Goal: Use online tool/utility: Utilize a website feature to perform a specific function

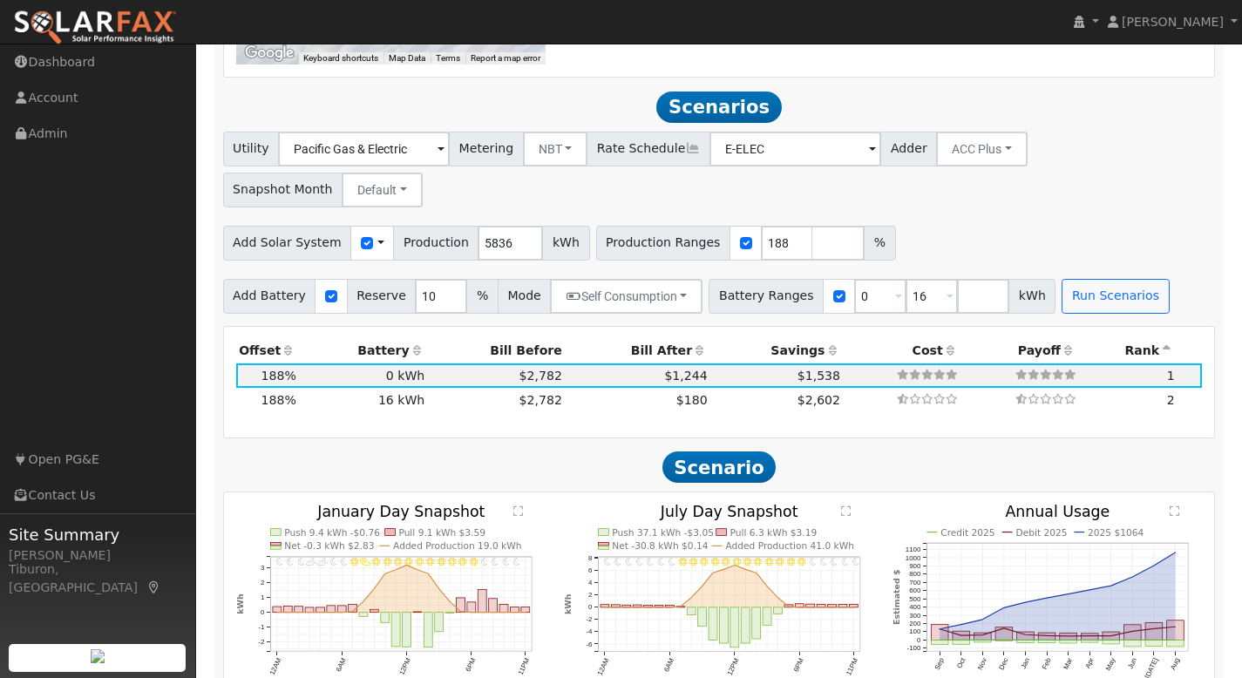
scroll to position [1337, 0]
drag, startPoint x: 771, startPoint y: 202, endPoint x: 659, endPoint y: 194, distance: 111.9
click at [690, 227] on div "Production Ranges 188 %" at bounding box center [746, 244] width 300 height 35
type input "112"
drag, startPoint x: 858, startPoint y: 252, endPoint x: 827, endPoint y: 262, distance: 33.1
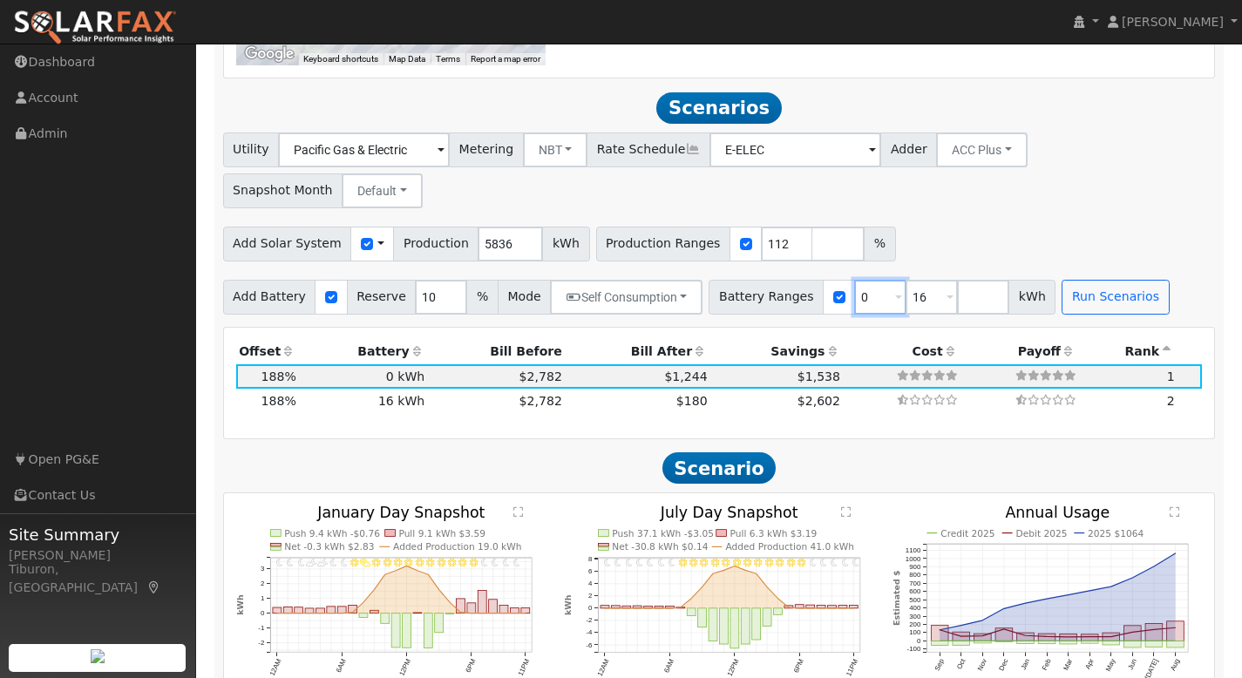
click at [827, 280] on div "Battery Ranges 0 Overrides Reserve % Mode None None Self Consumption Peak Savin…" at bounding box center [882, 297] width 347 height 35
type input "16"
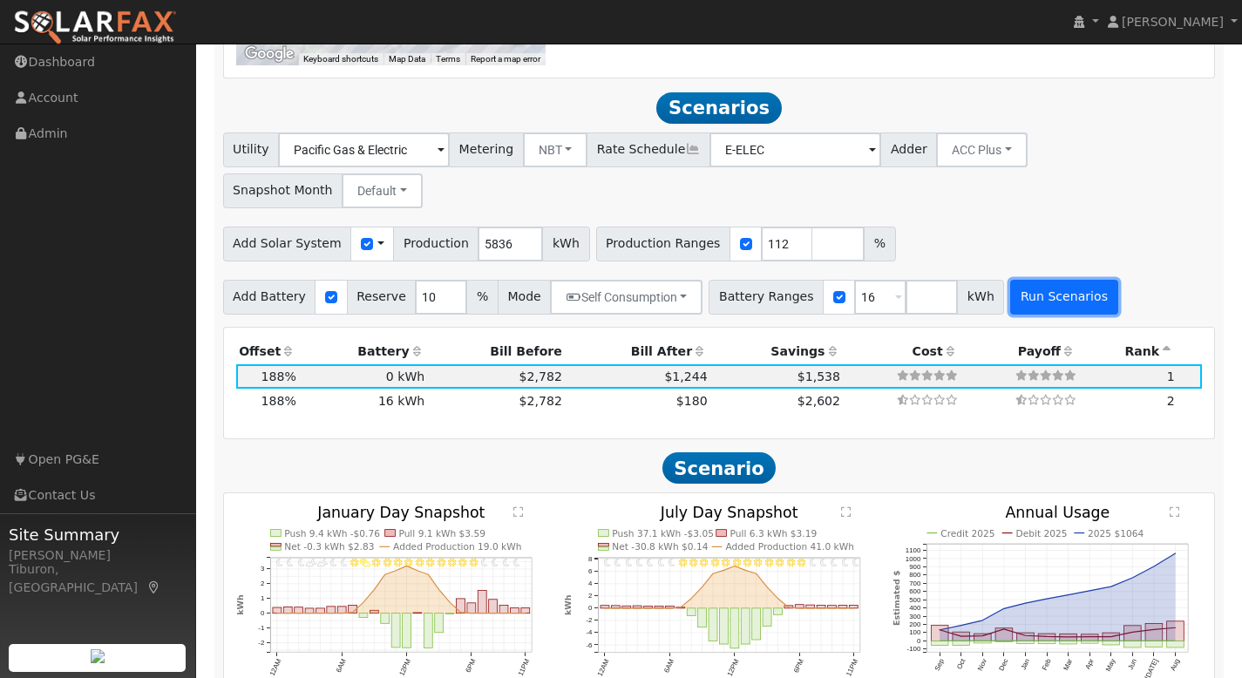
click at [1053, 280] on button "Run Scenarios" at bounding box center [1064, 297] width 107 height 35
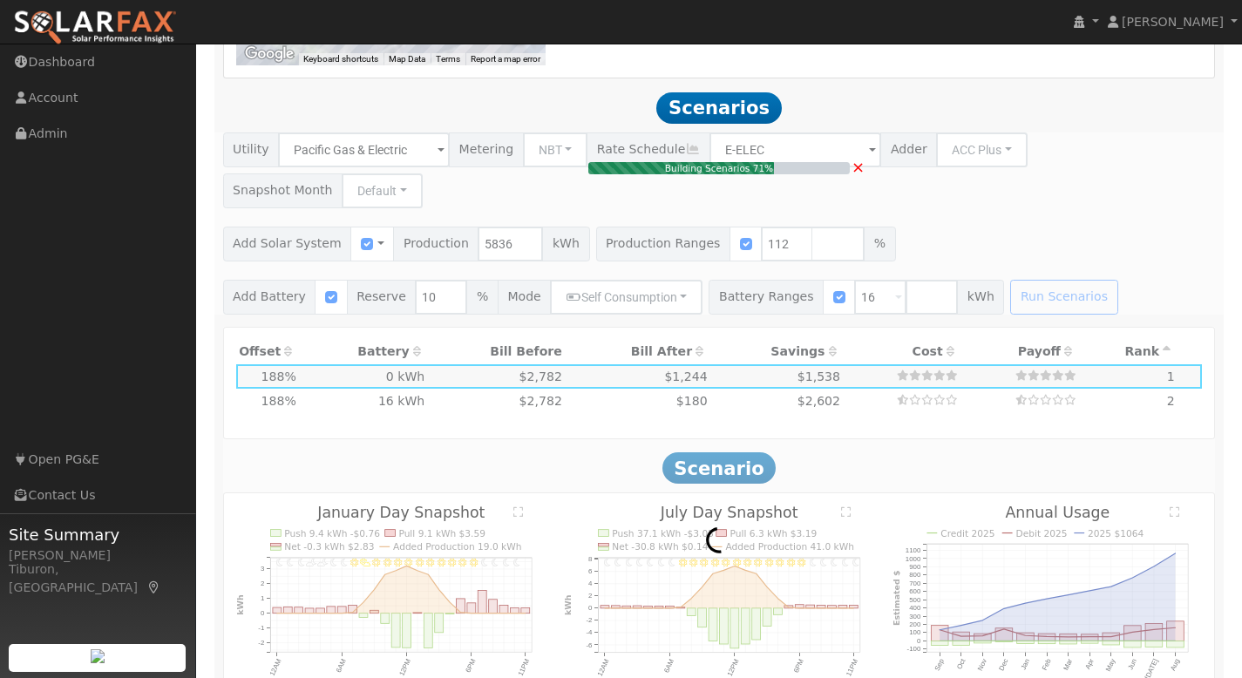
type input "$15,251"
type input "$10,335"
type input "4.4"
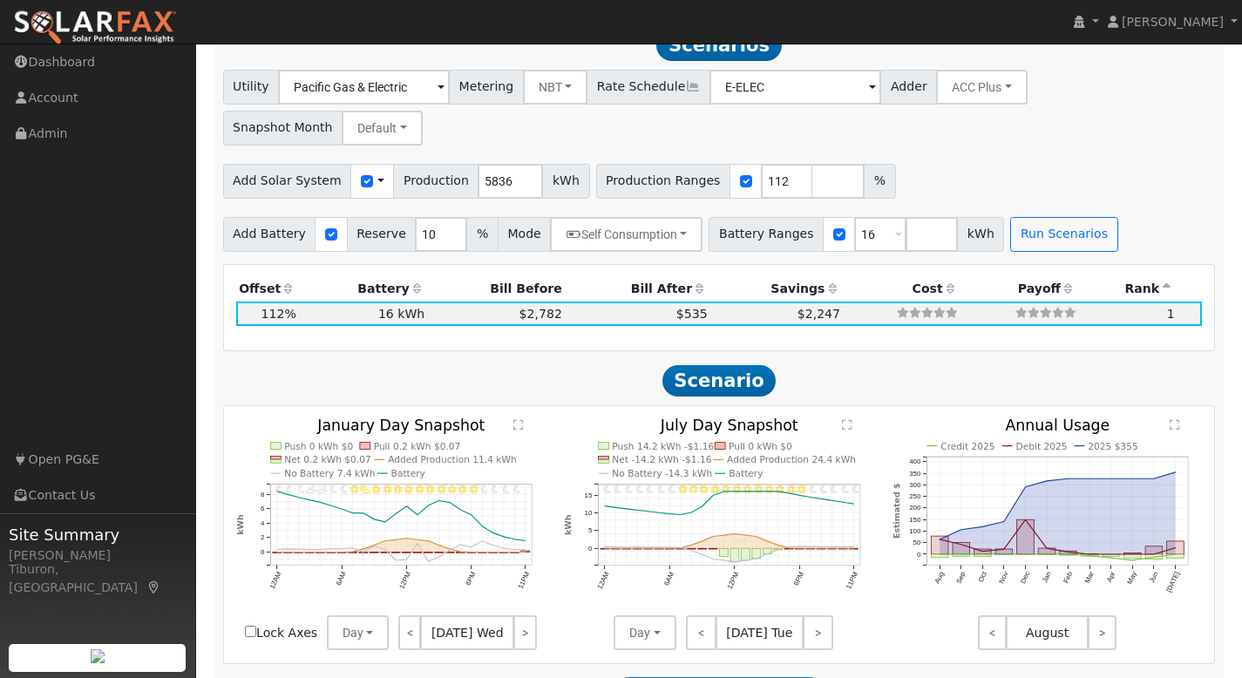
scroll to position [1412, 0]
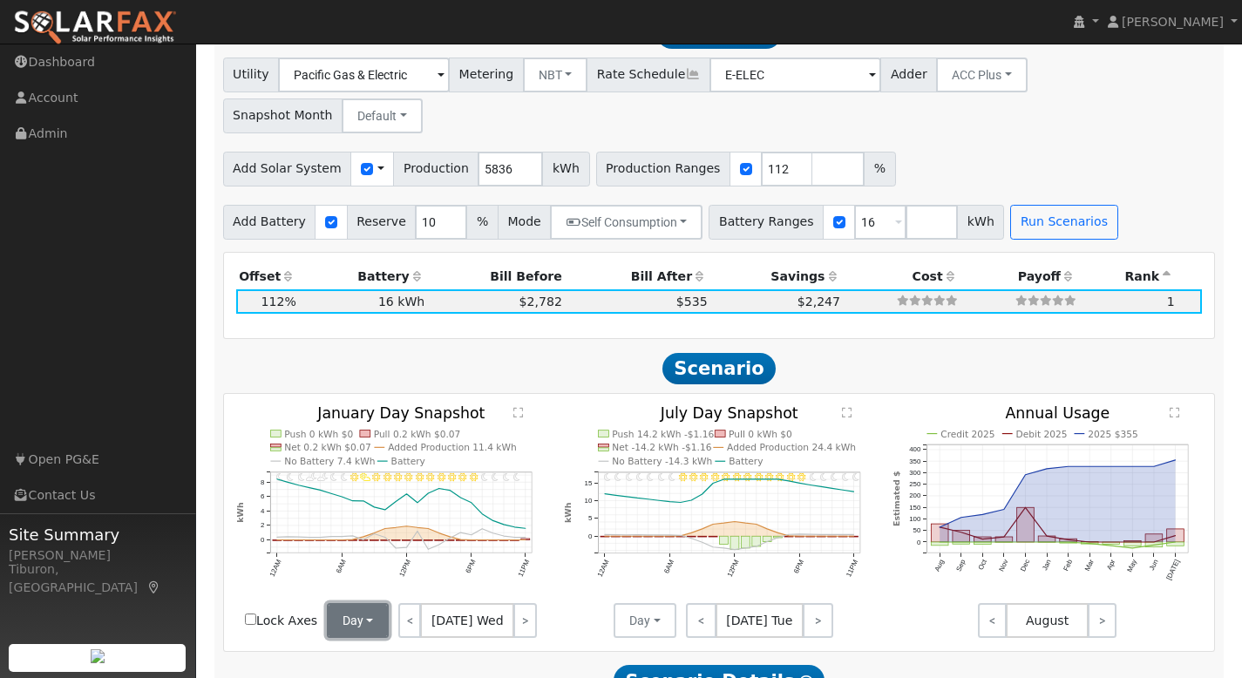
click at [345, 603] on button "Day" at bounding box center [358, 620] width 63 height 35
click at [376, 672] on link "Month Average" at bounding box center [388, 684] width 121 height 24
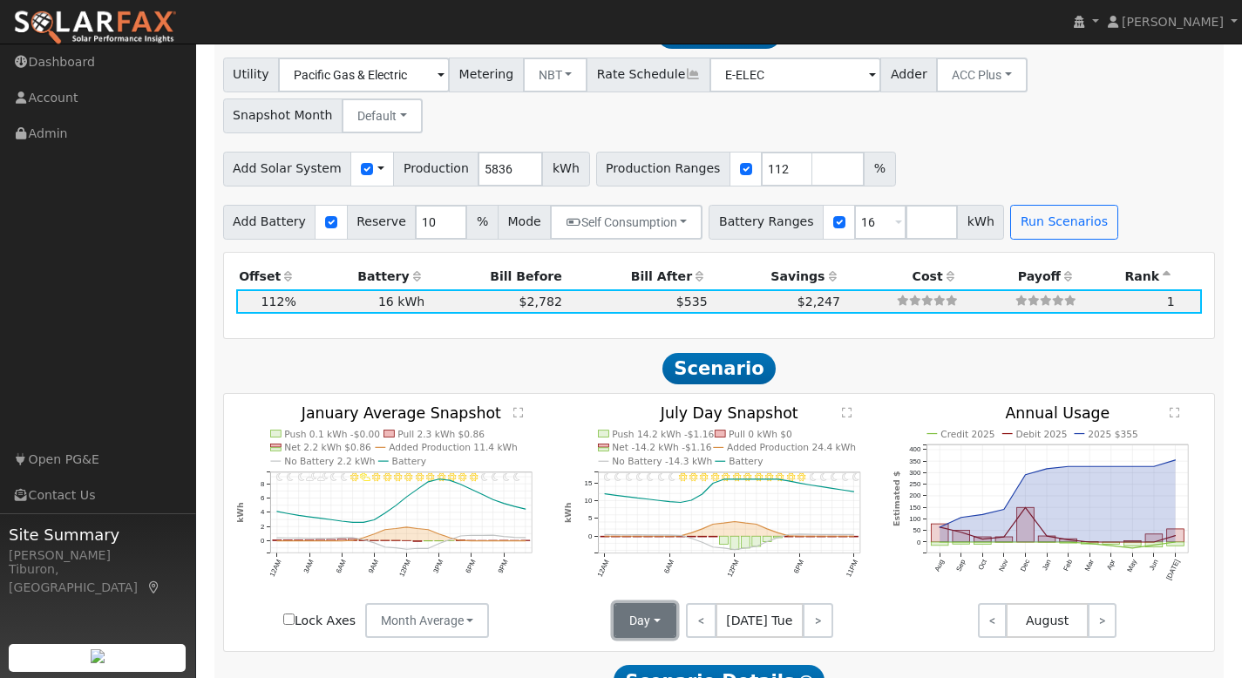
click at [658, 603] on button "Day" at bounding box center [645, 620] width 63 height 35
click at [646, 672] on link "Month Average" at bounding box center [676, 684] width 121 height 24
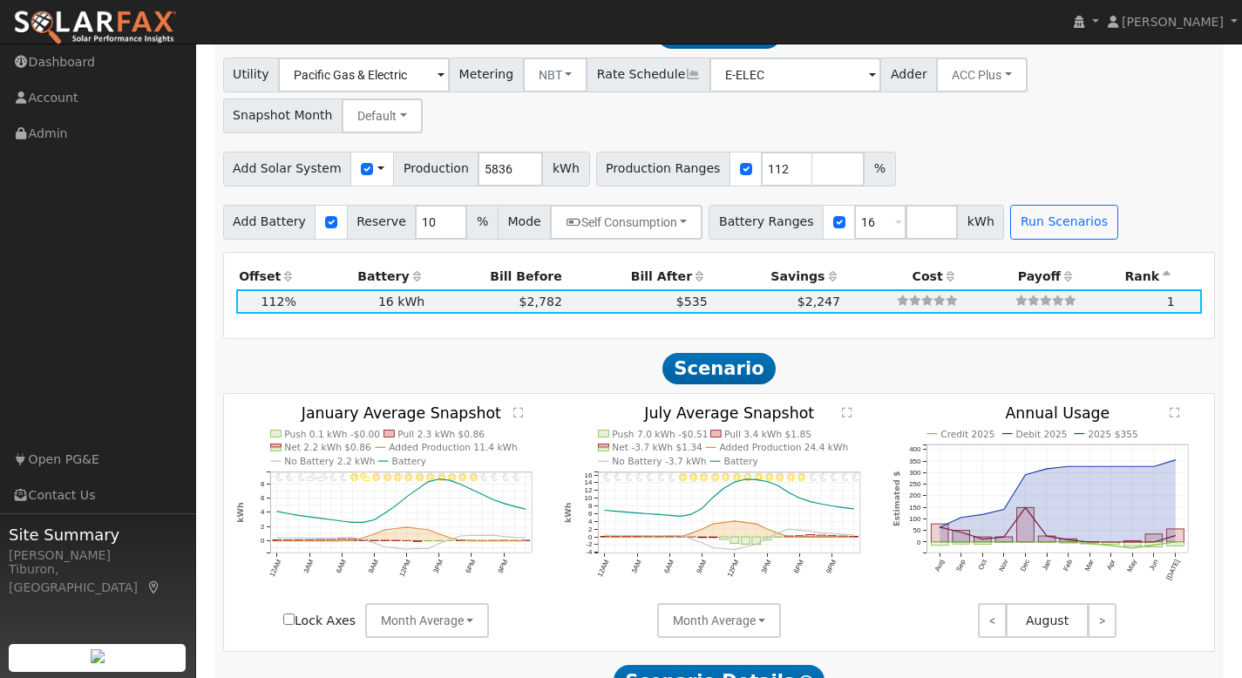
click at [522, 407] on text "" at bounding box center [519, 412] width 10 height 11
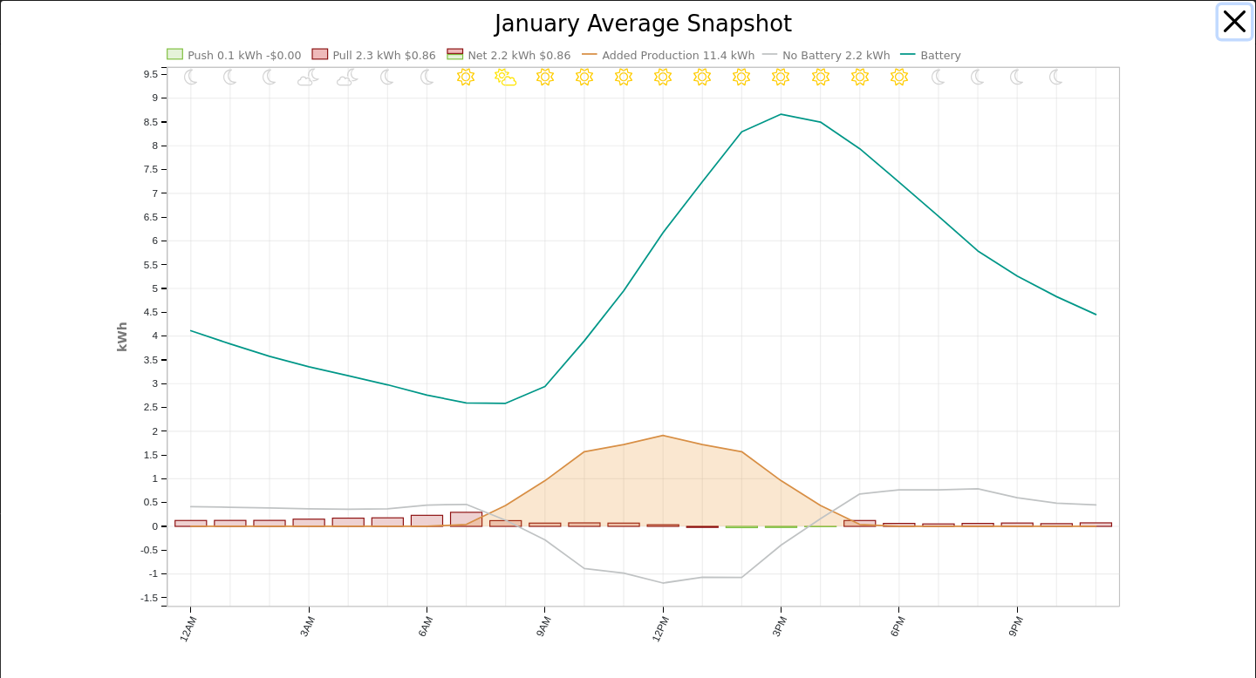
click at [1222, 15] on button "button" at bounding box center [1234, 21] width 33 height 33
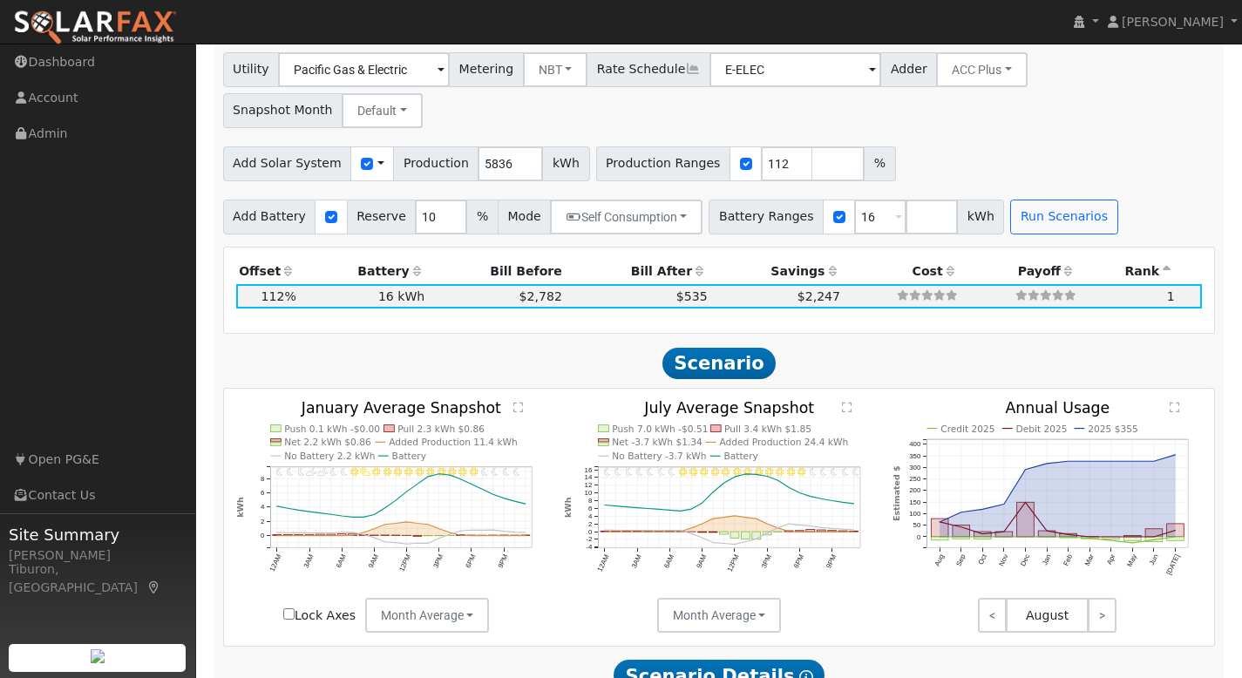
click at [846, 402] on text "" at bounding box center [847, 407] width 10 height 11
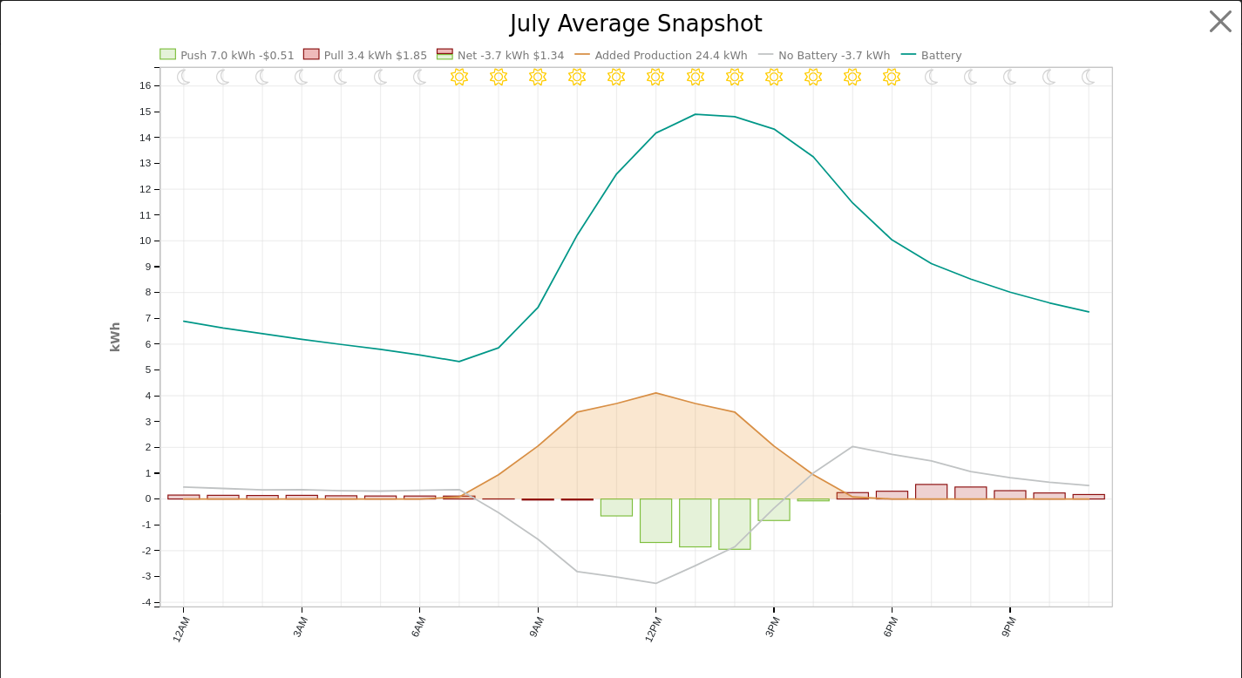
scroll to position [1422, 0]
click at [1220, 13] on button "button" at bounding box center [1234, 21] width 33 height 33
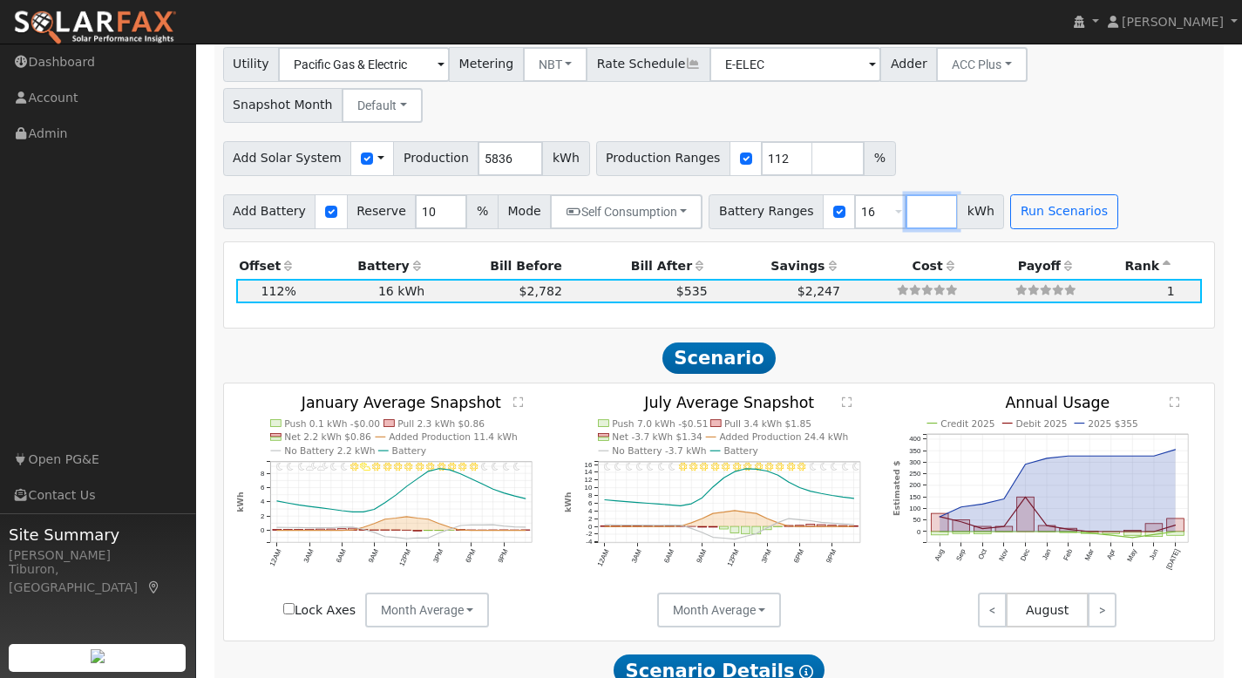
click at [915, 194] on input "number" at bounding box center [932, 211] width 52 height 35
type input "8"
type input "16"
click at [1098, 194] on button "Run Scenarios" at bounding box center [1115, 211] width 107 height 35
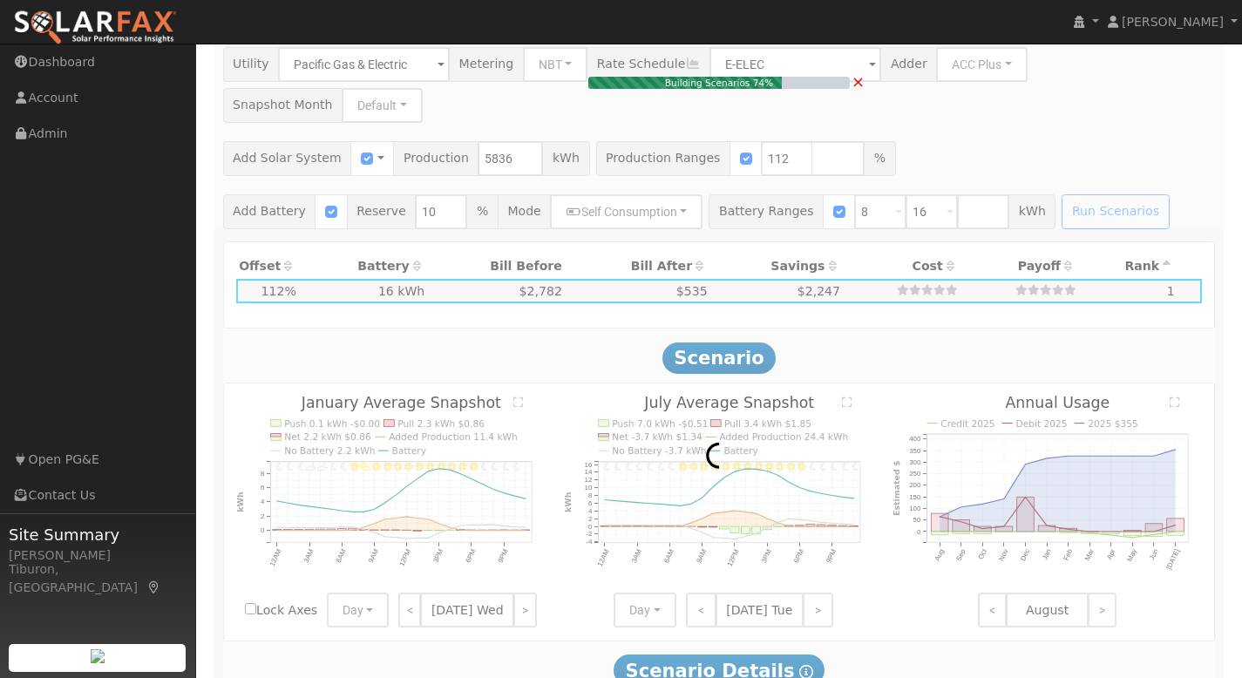
type input "$7,455"
type input "$9,600"
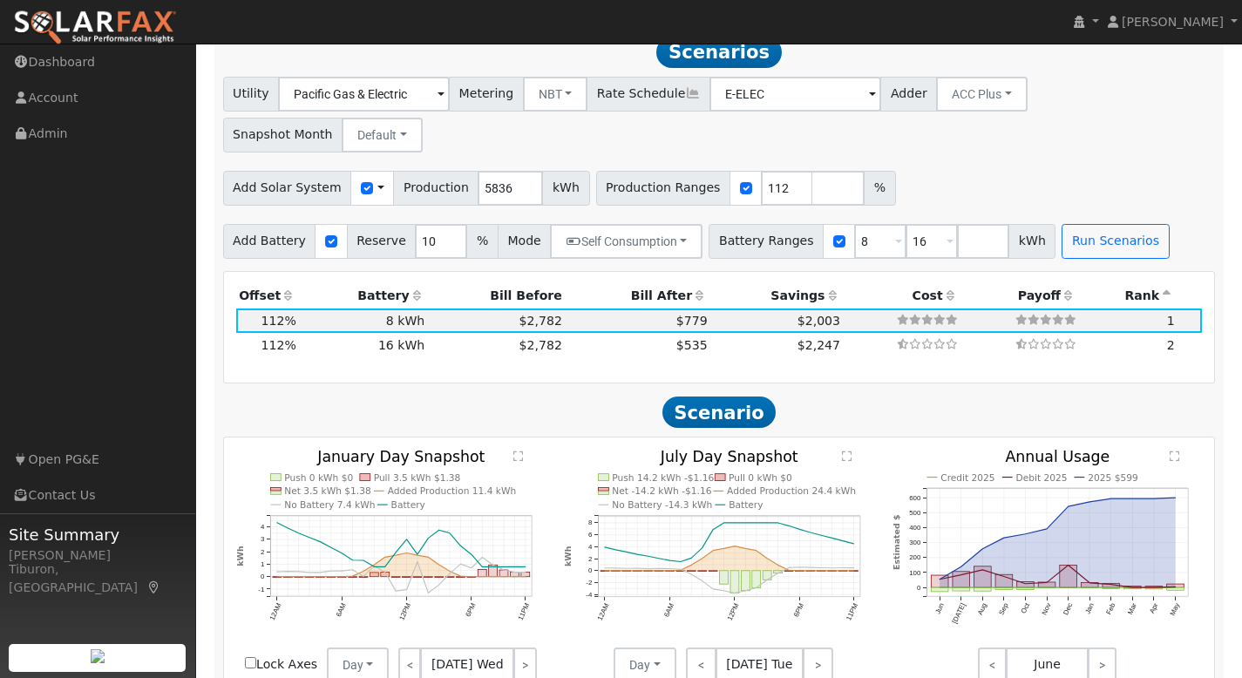
scroll to position [1376, 0]
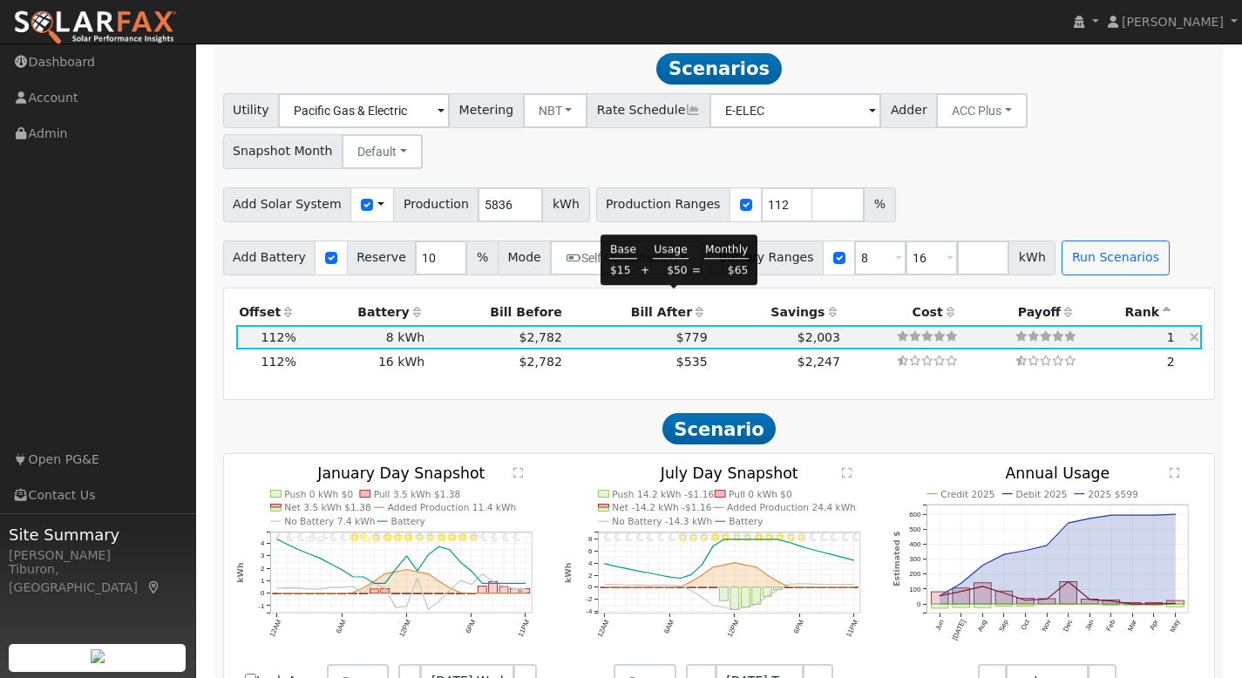
click at [678, 330] on span "$779" at bounding box center [692, 337] width 31 height 14
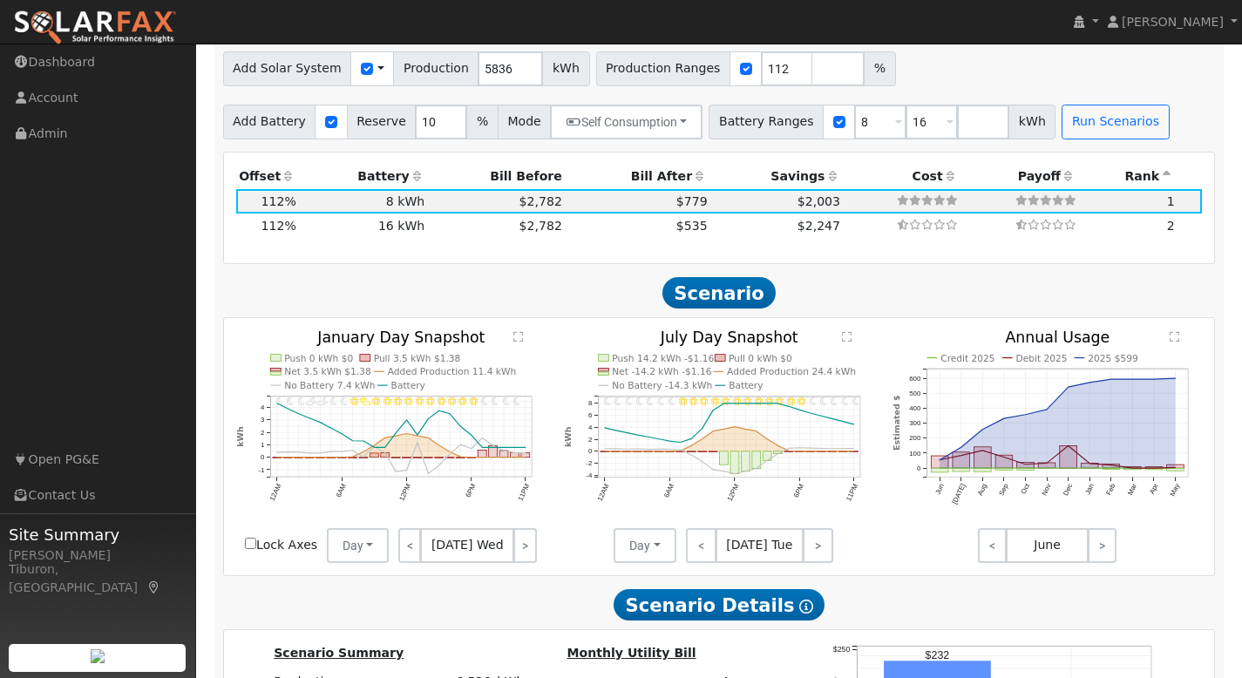
scroll to position [1540, 0]
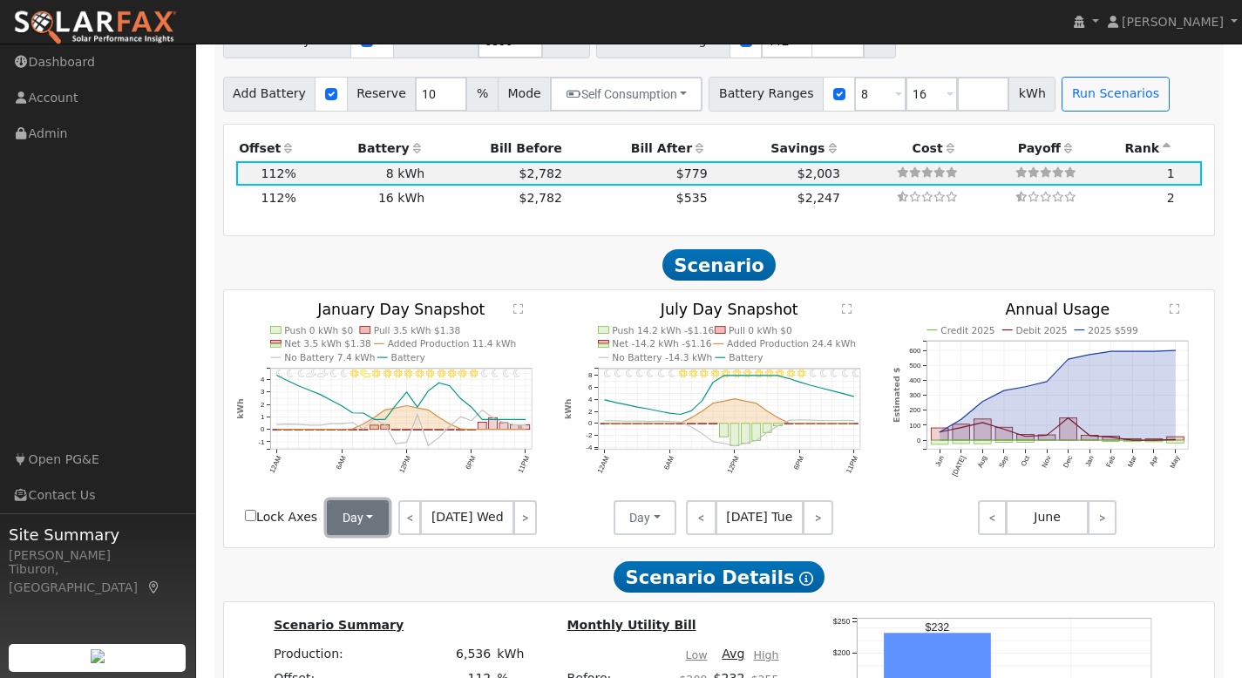
click at [352, 500] on button "Day" at bounding box center [358, 517] width 63 height 35
click at [385, 568] on link "Month Average" at bounding box center [388, 580] width 121 height 24
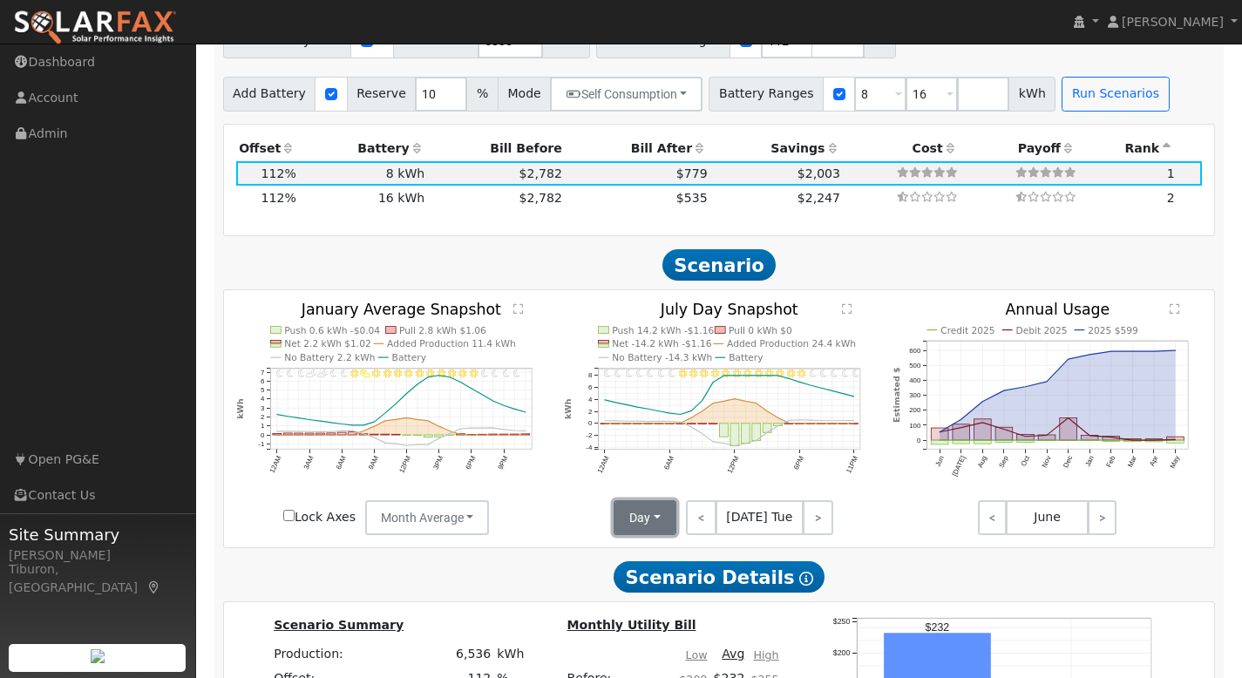
click at [639, 500] on button "Day" at bounding box center [645, 517] width 63 height 35
click at [665, 568] on link "Month Average" at bounding box center [676, 580] width 121 height 24
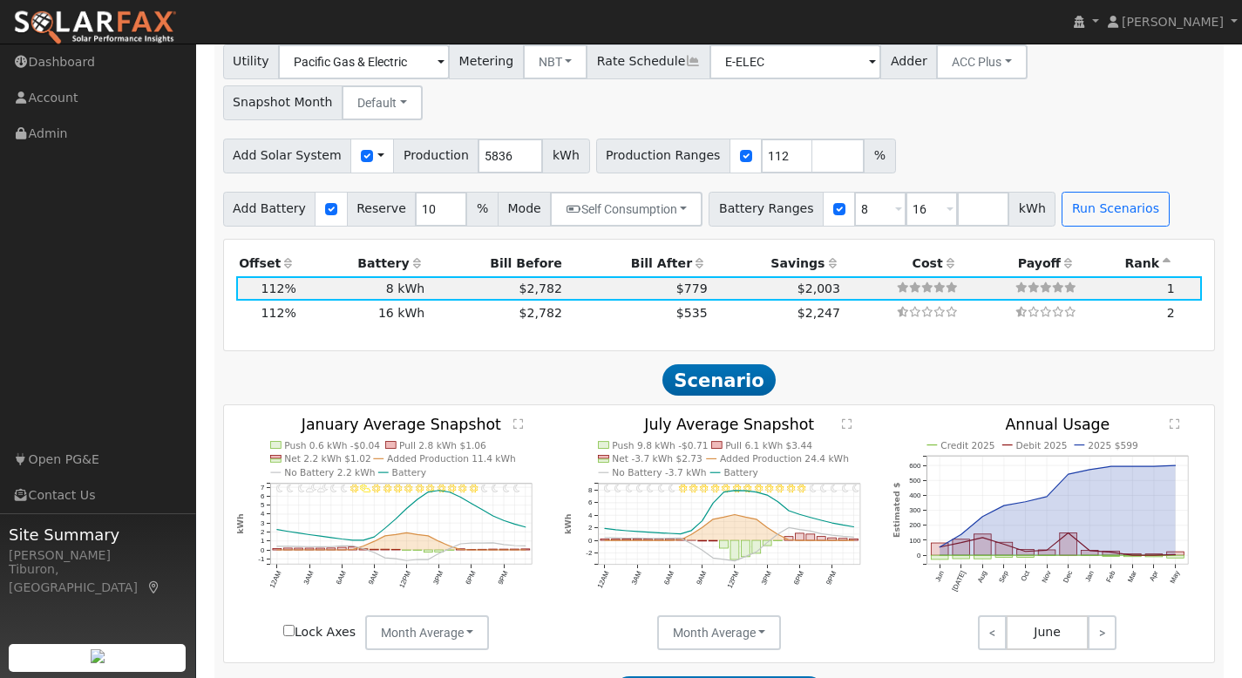
scroll to position [1514, 0]
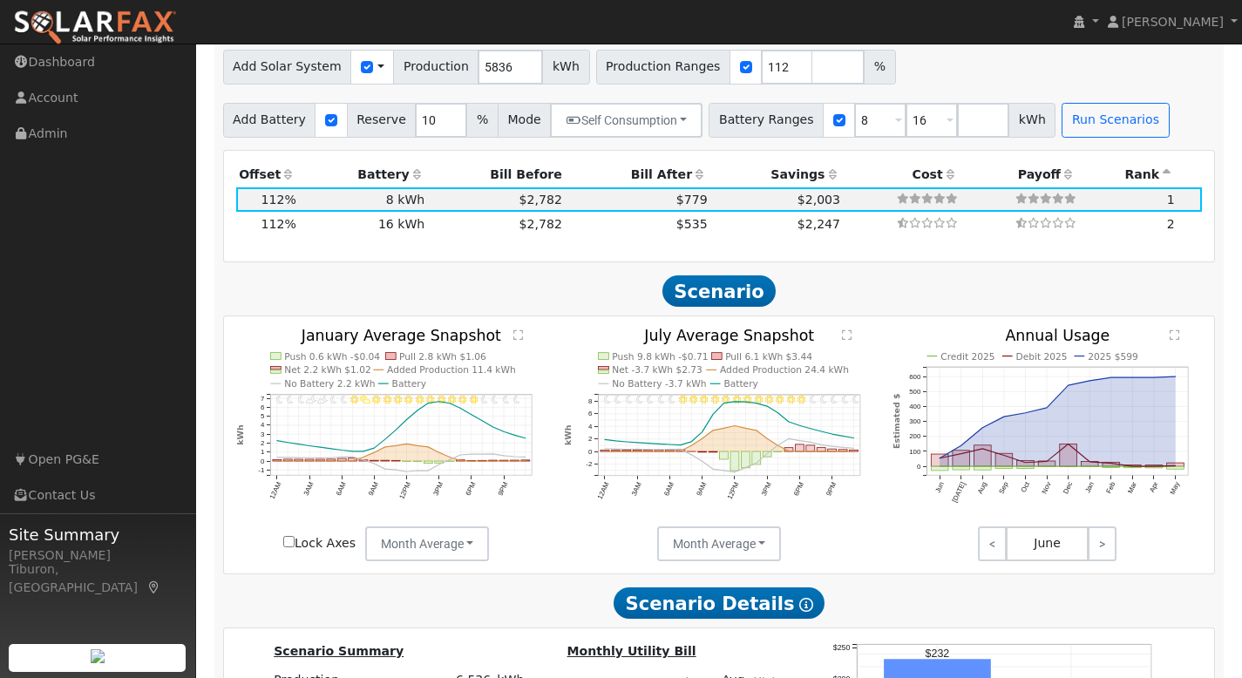
click at [517, 330] on text "" at bounding box center [519, 335] width 10 height 11
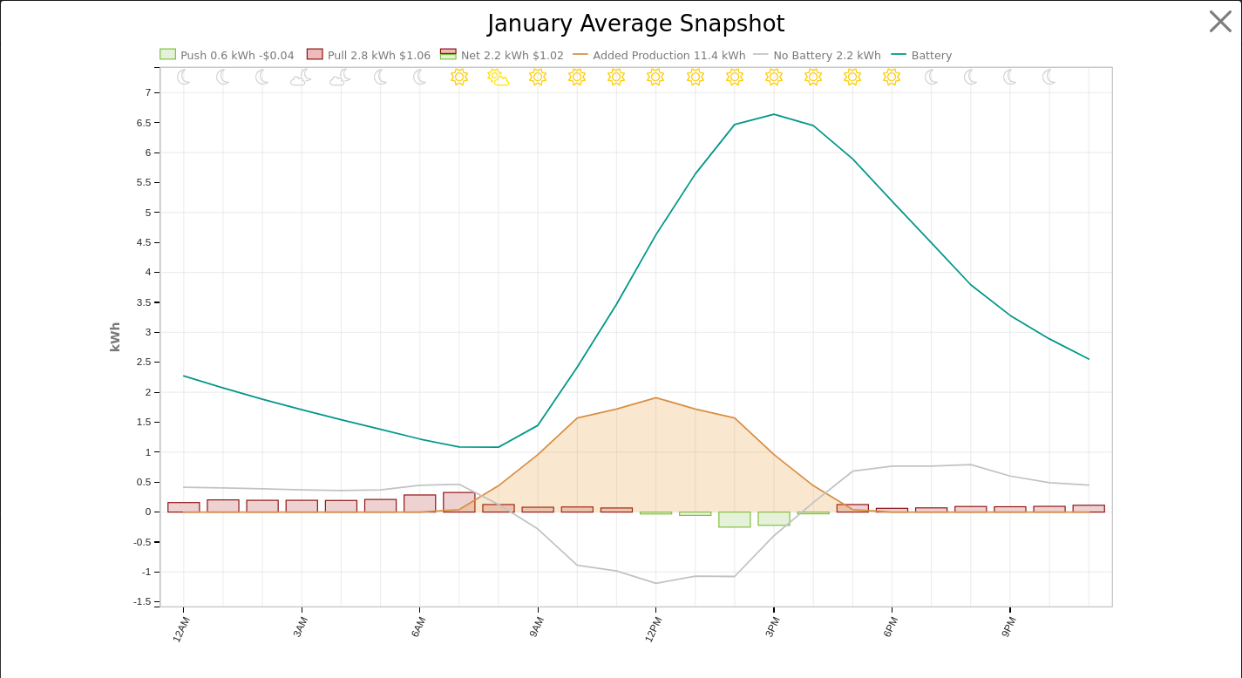
scroll to position [1519, 0]
click at [1218, 20] on button "button" at bounding box center [1234, 21] width 33 height 33
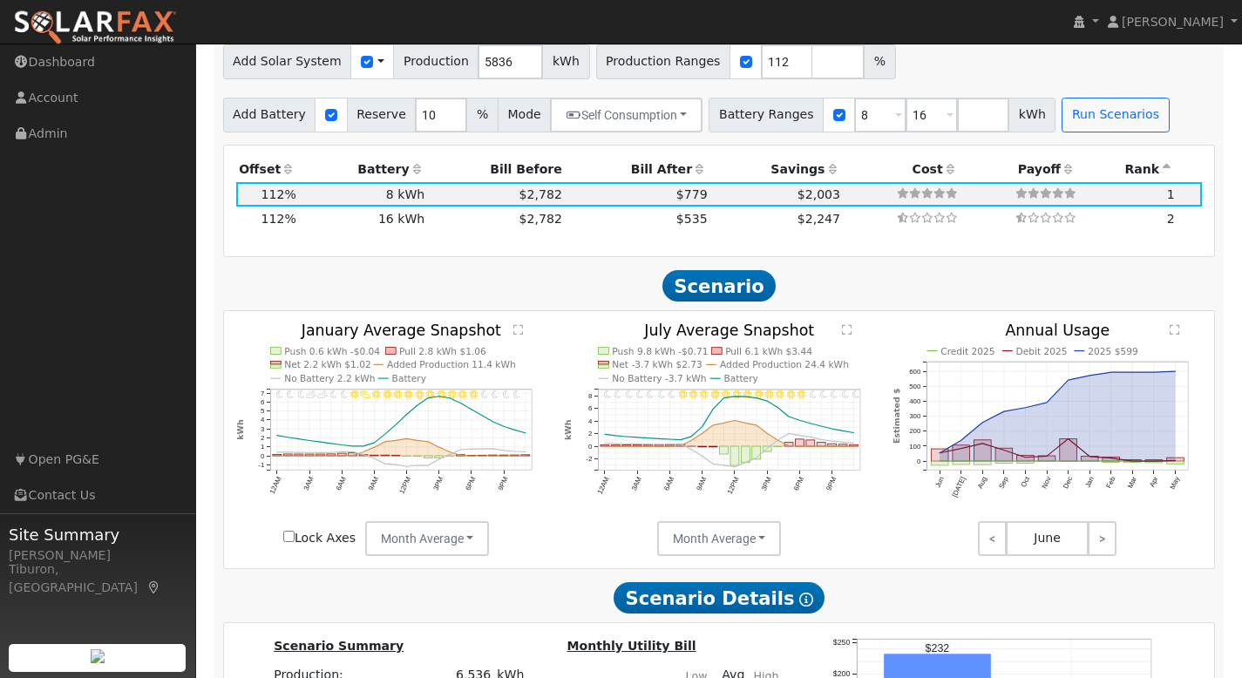
click at [848, 324] on text "" at bounding box center [847, 329] width 10 height 11
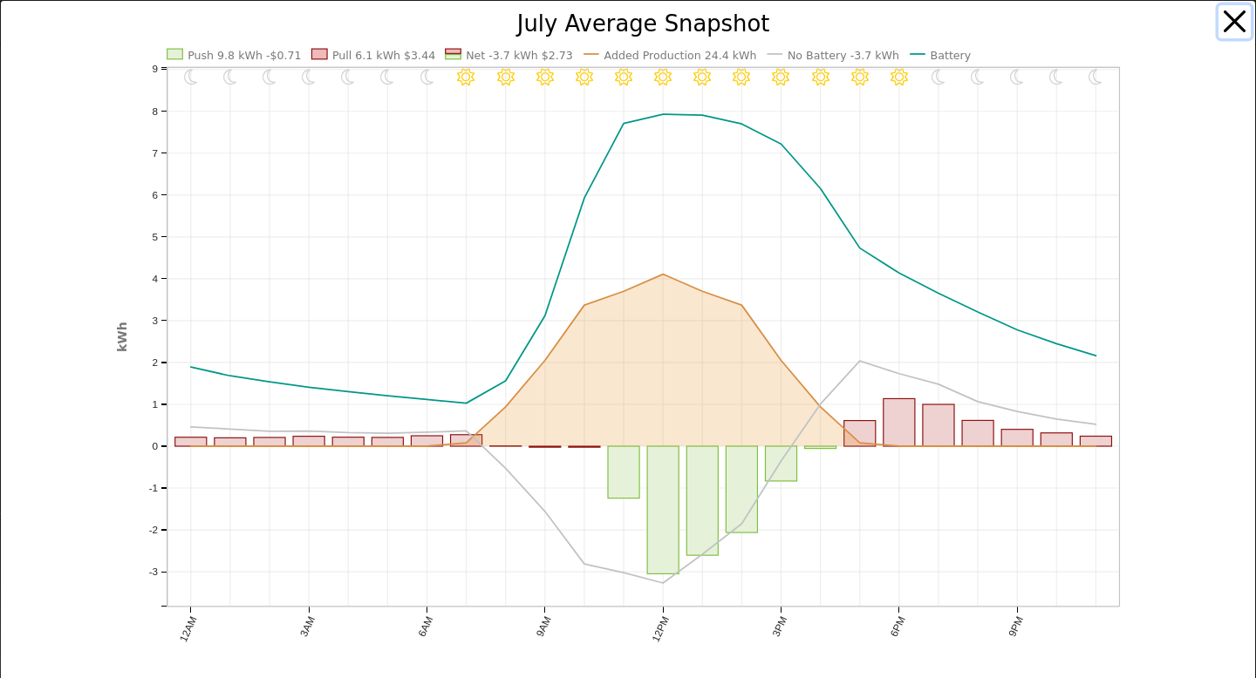
click at [1218, 22] on button "button" at bounding box center [1234, 21] width 33 height 33
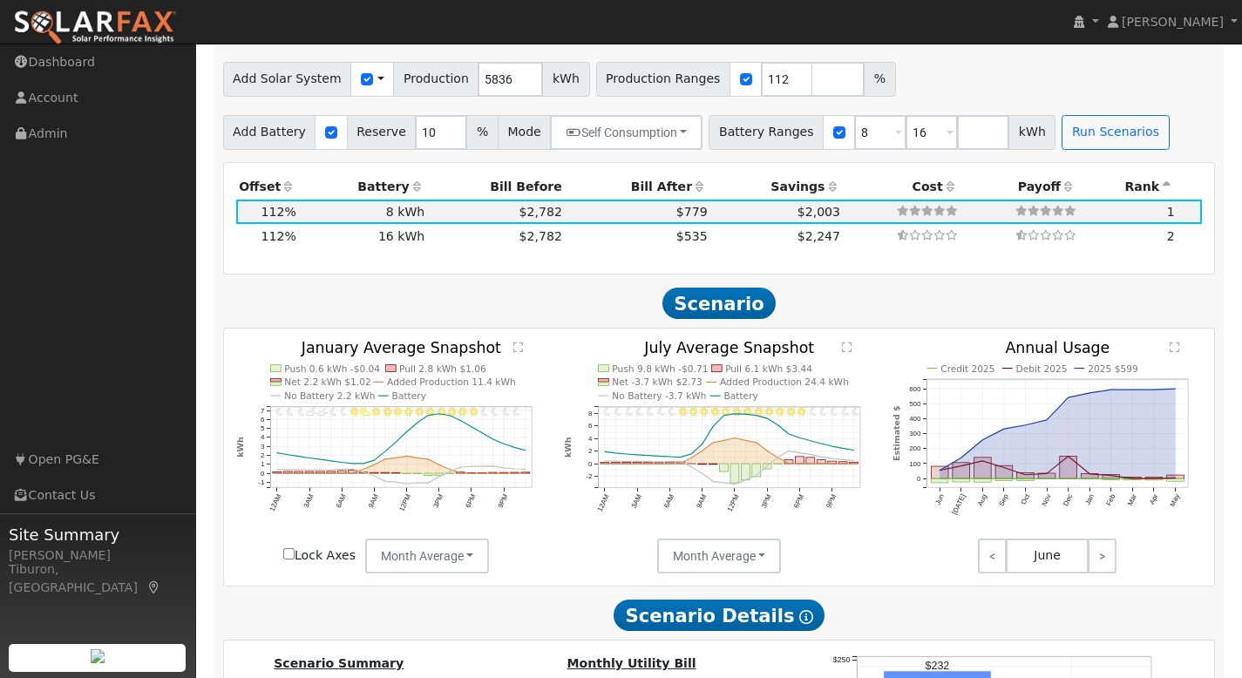
scroll to position [1482, 0]
